Goal: Check status

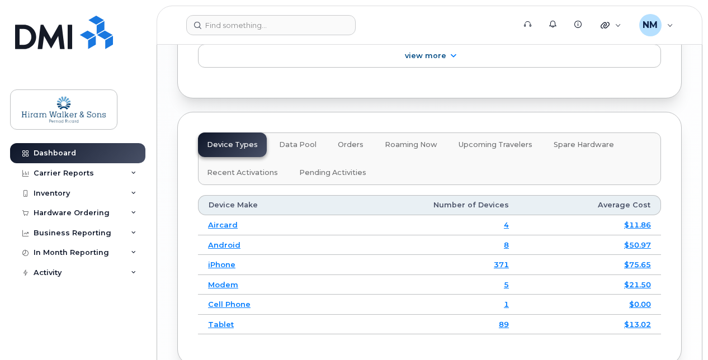
scroll to position [1503, 0]
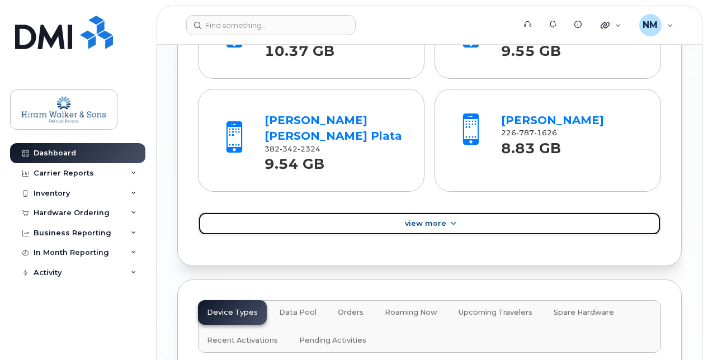
click at [429, 220] on span "View More" at bounding box center [425, 223] width 41 height 8
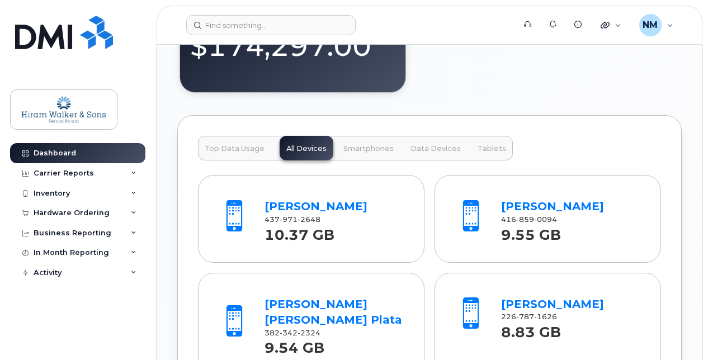
scroll to position [1301, 0]
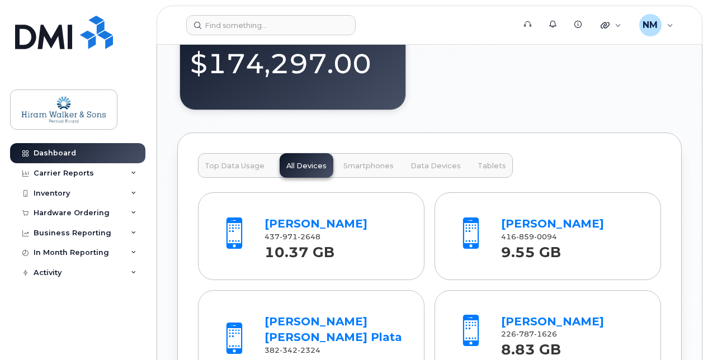
click at [250, 162] on span "Top Data Usage" at bounding box center [235, 166] width 60 height 9
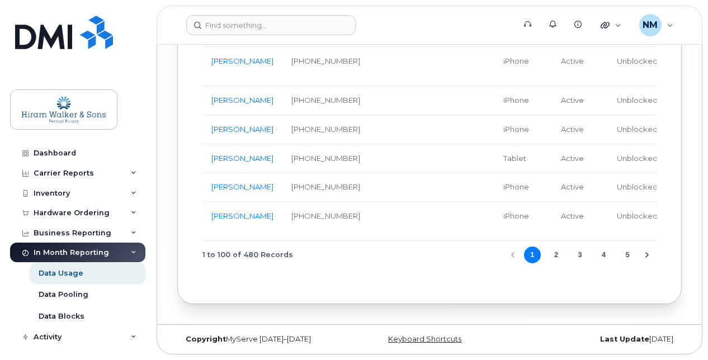
scroll to position [3913, 0]
